Goal: Information Seeking & Learning: Learn about a topic

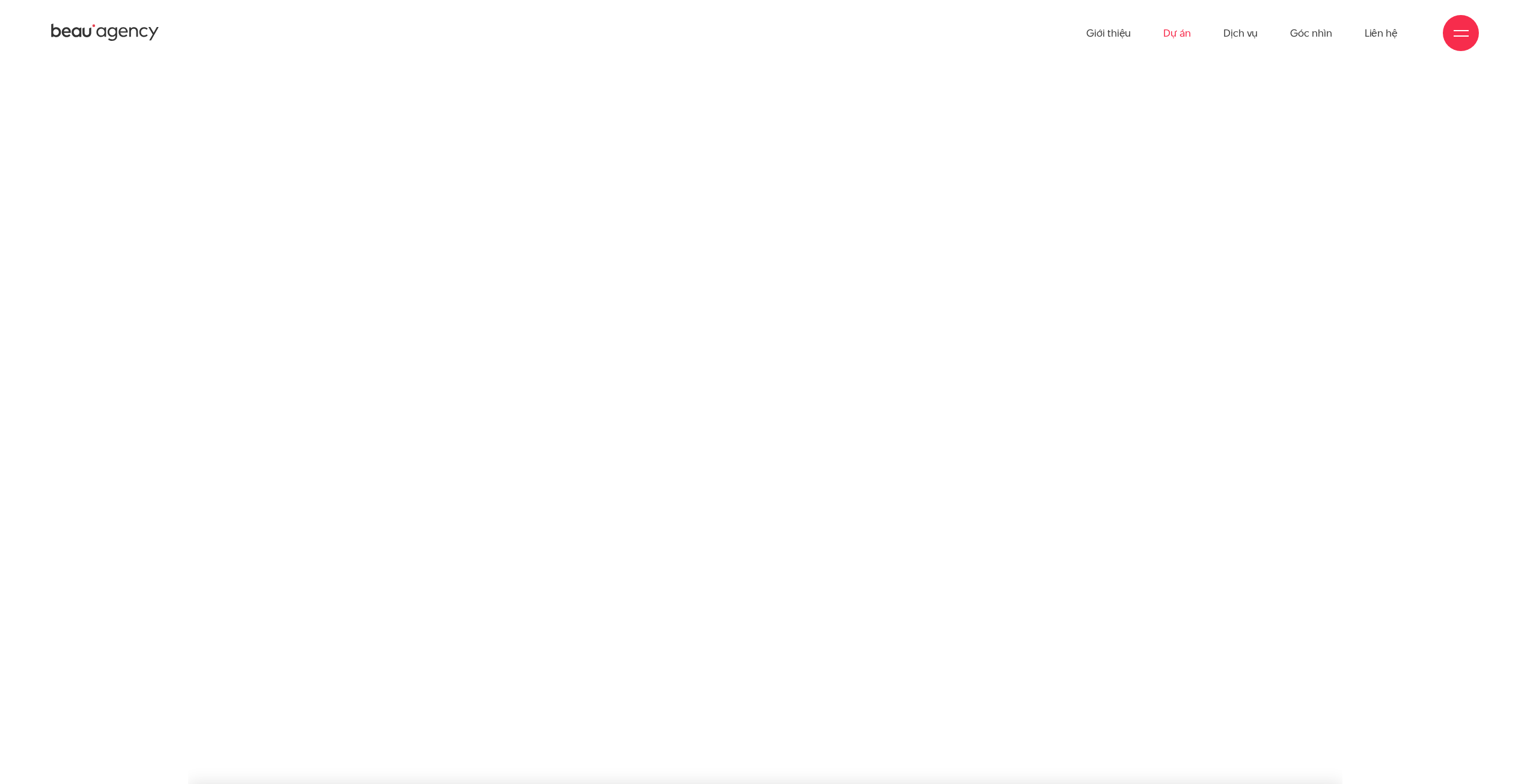
click at [1172, 29] on link "Dự án" at bounding box center [1177, 33] width 27 height 66
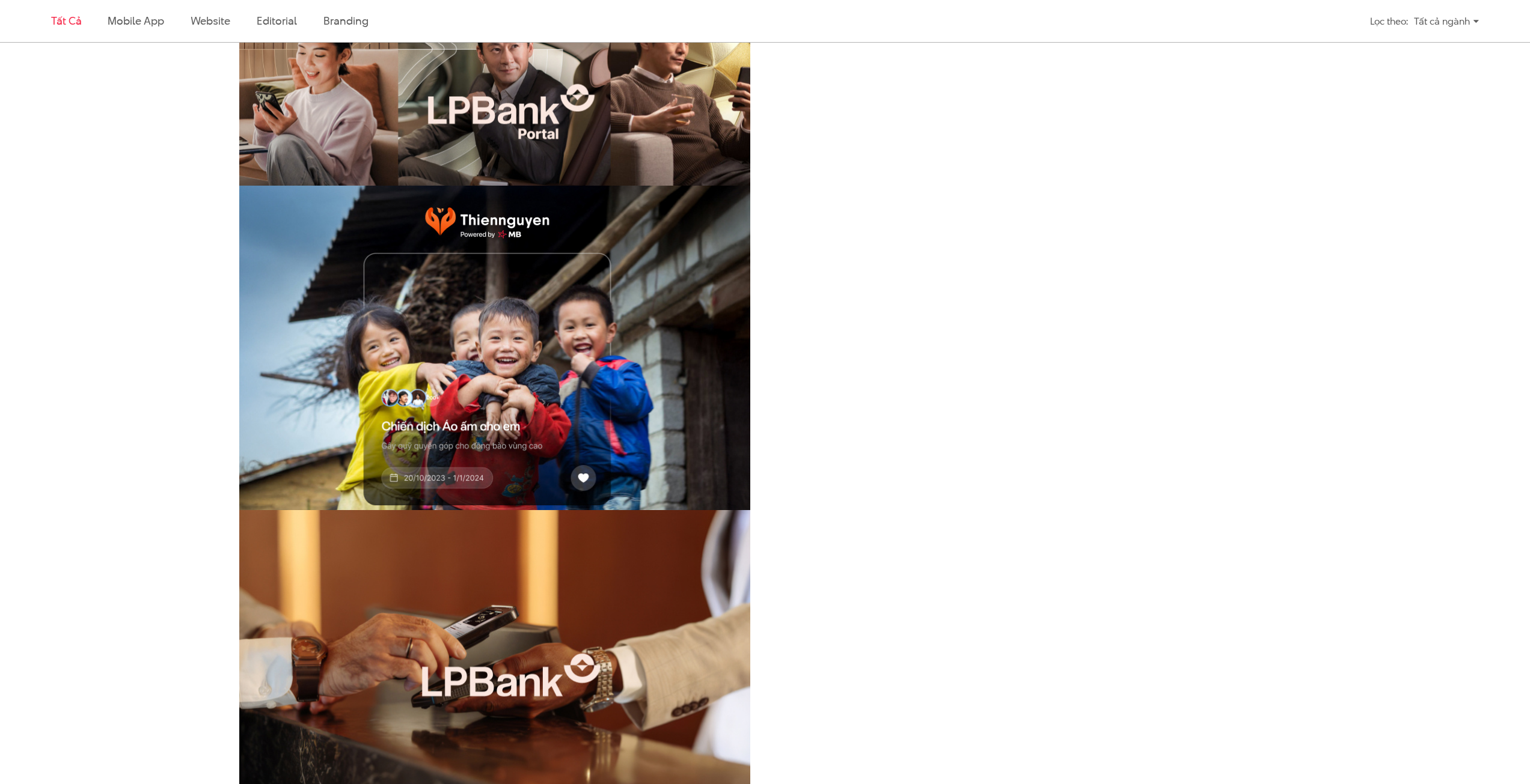
scroll to position [240, 0]
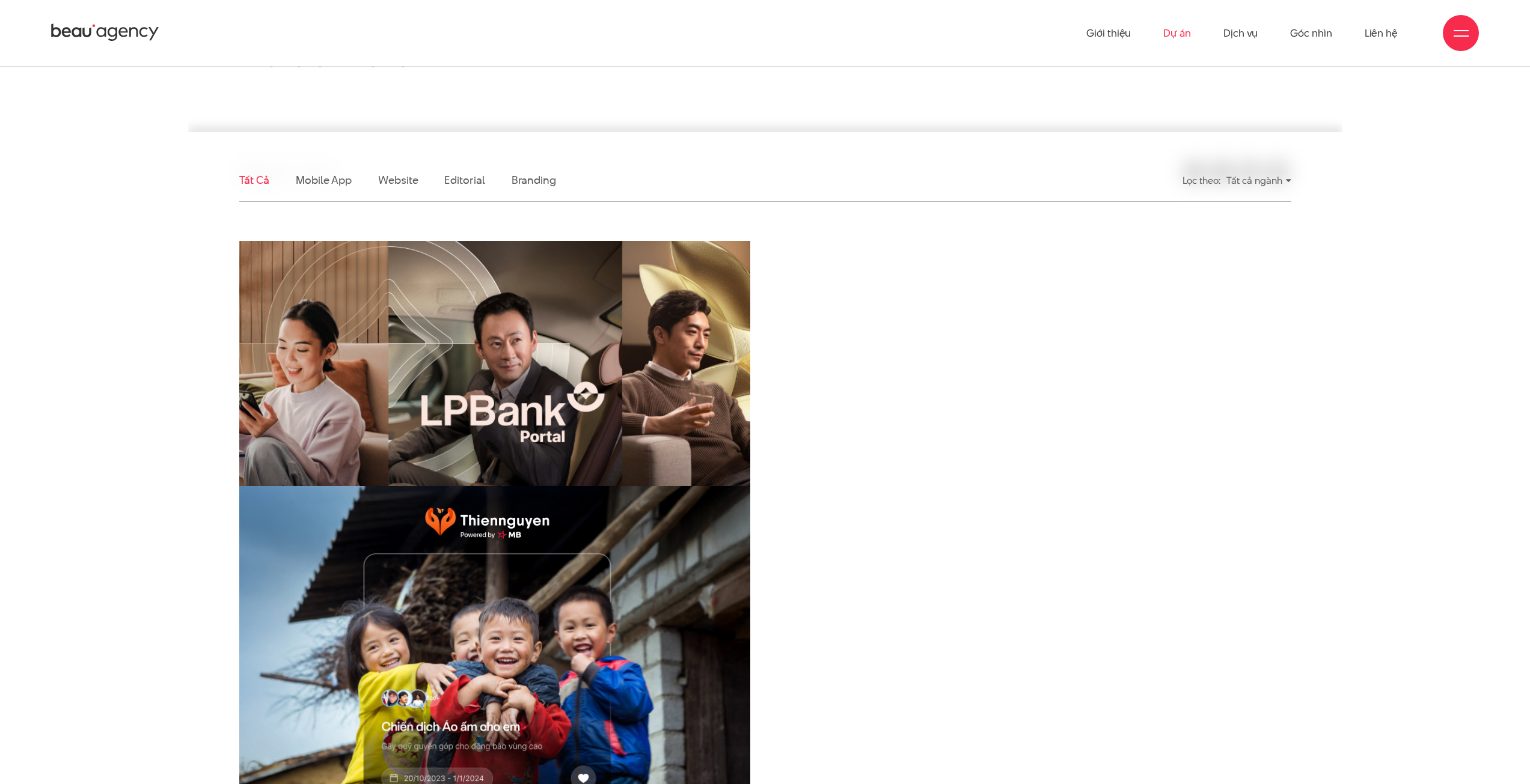
click at [528, 408] on img at bounding box center [494, 412] width 562 height 376
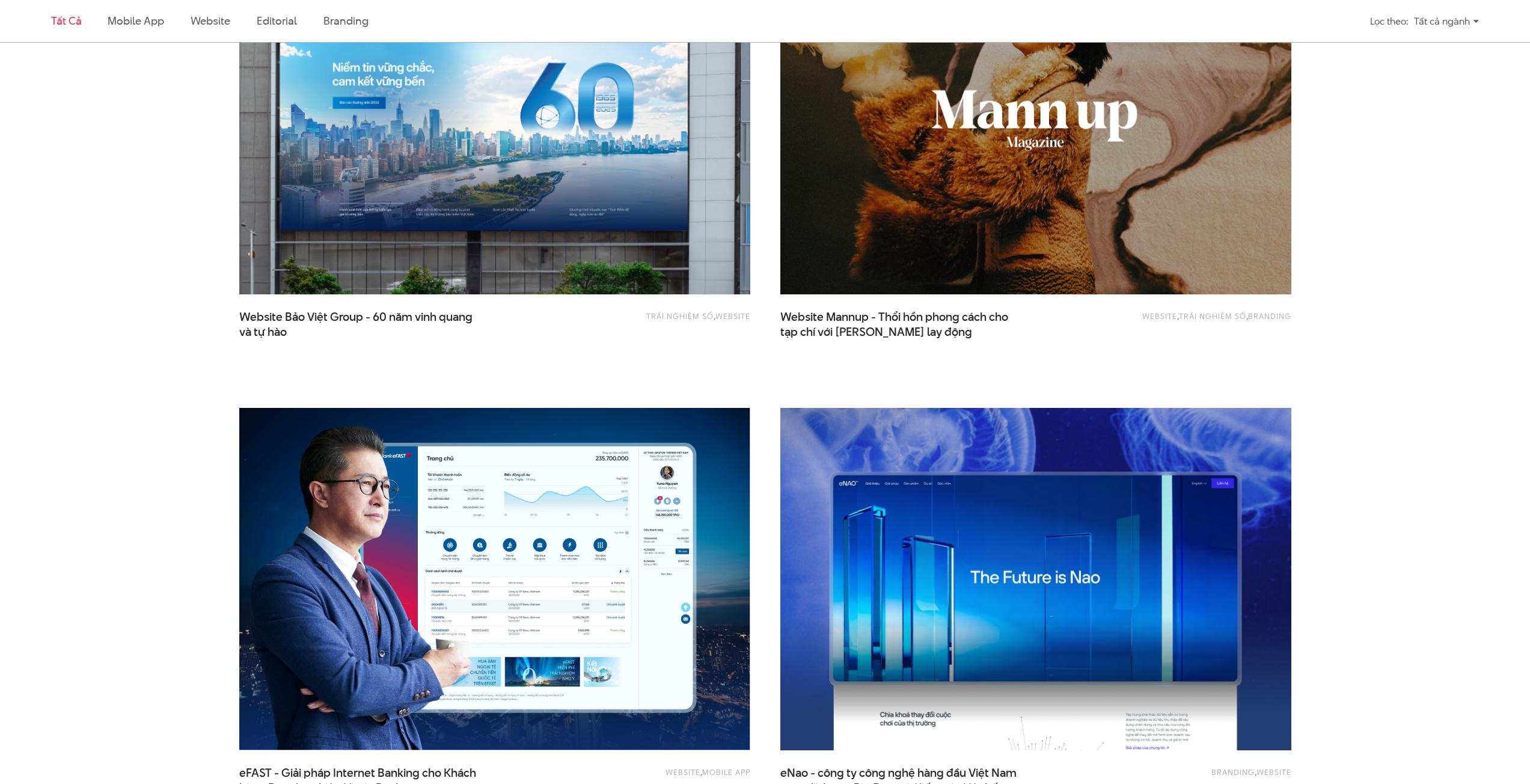
scroll to position [1682, 0]
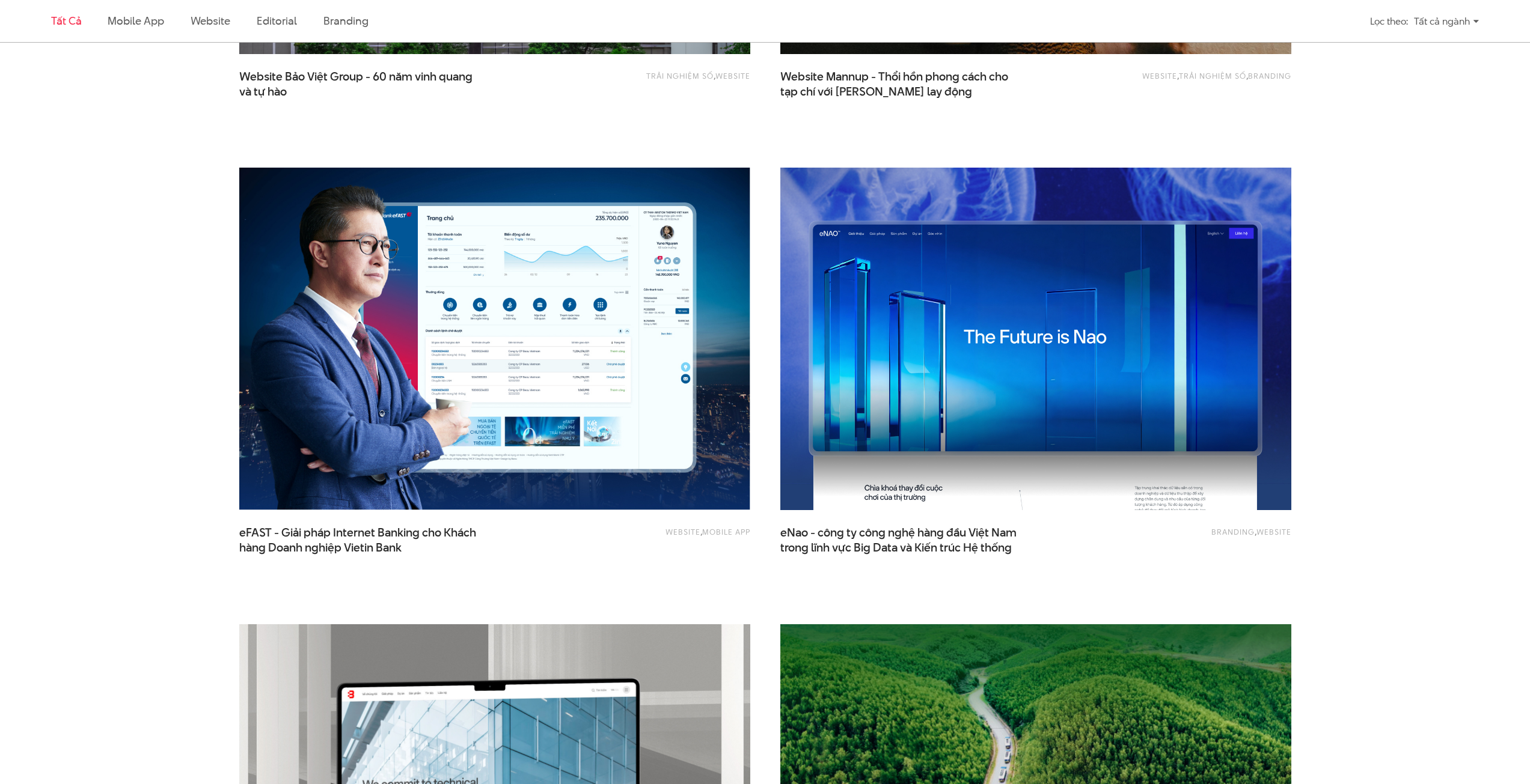
click at [1004, 398] on img at bounding box center [1035, 338] width 562 height 376
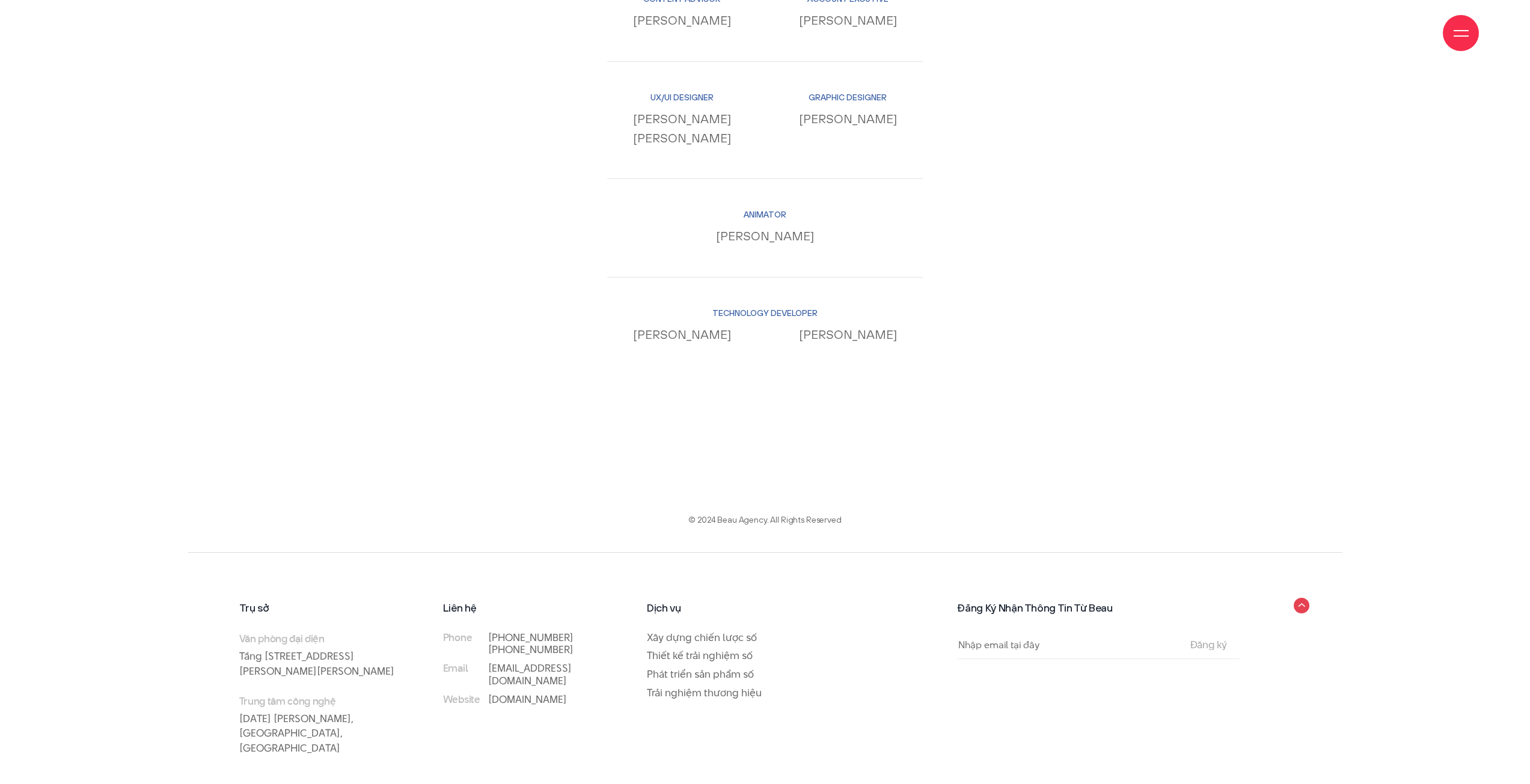
scroll to position [12839, 0]
